Goal: Check status: Check status

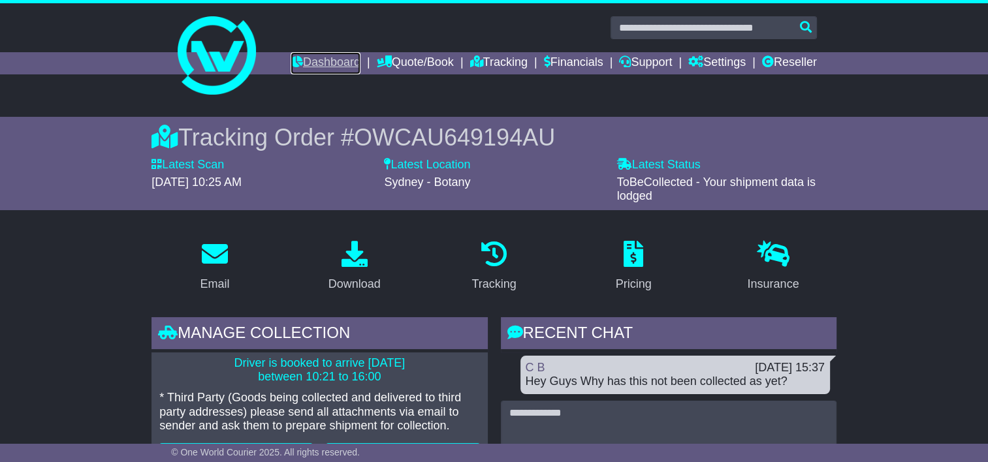
click at [326, 68] on link "Dashboard" at bounding box center [326, 63] width 70 height 22
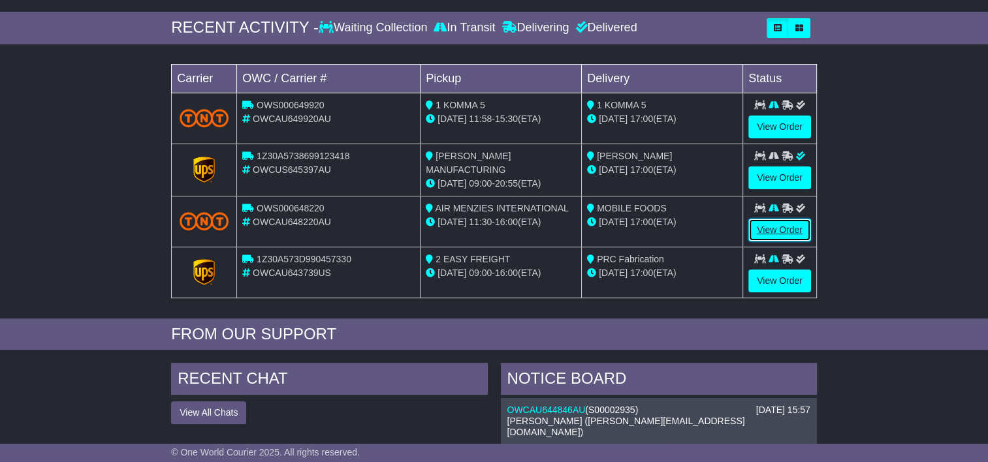
click at [770, 220] on link "View Order" at bounding box center [779, 230] width 63 height 23
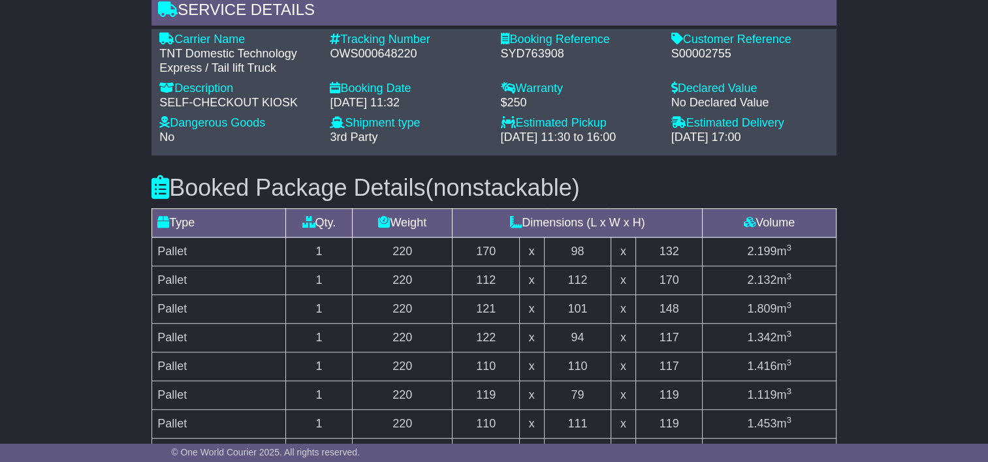
scroll to position [969, 0]
